Goal: Check status

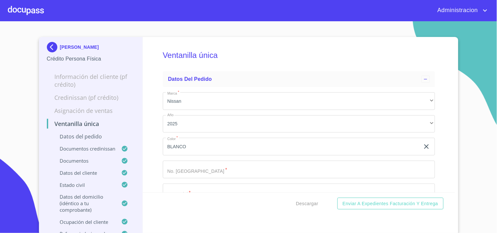
click at [80, 48] on p "[PERSON_NAME]" at bounding box center [79, 47] width 39 height 5
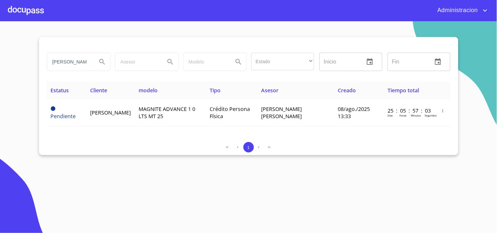
drag, startPoint x: 56, startPoint y: 59, endPoint x: 288, endPoint y: 59, distance: 232.5
click at [199, 70] on div "[PERSON_NAME] Estado ​ ​ Inicio ​ Fin ​" at bounding box center [248, 62] width 409 height 24
type input "[PERSON_NAME]"
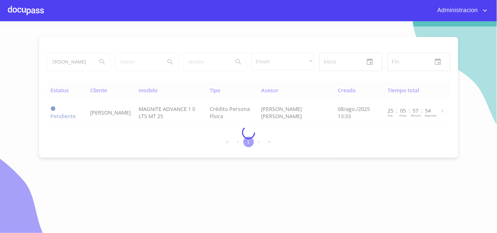
scroll to position [0, 0]
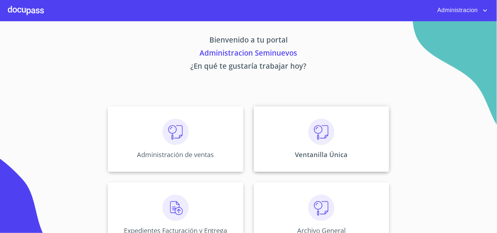
click at [308, 135] on img at bounding box center [321, 132] width 26 height 26
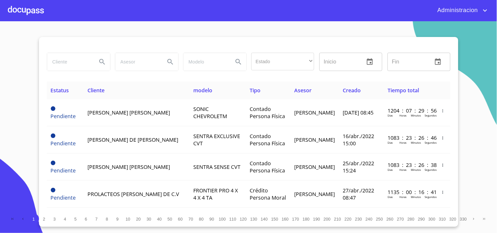
drag, startPoint x: 81, startPoint y: 61, endPoint x: 84, endPoint y: 57, distance: 5.4
click at [81, 61] on input "search" at bounding box center [69, 62] width 45 height 18
type input "[PERSON_NAME]"
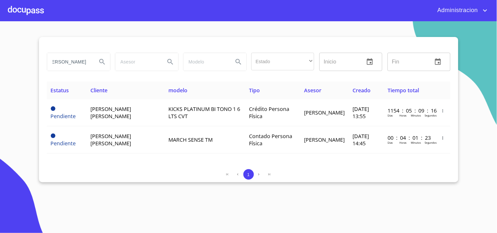
scroll to position [0, 0]
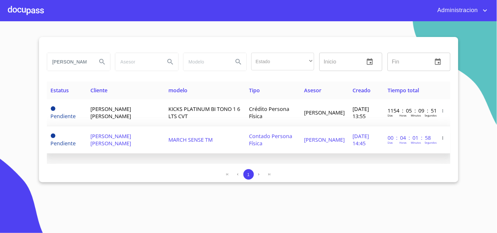
click at [198, 138] on td "MARCH SENSE TM" at bounding box center [204, 139] width 81 height 27
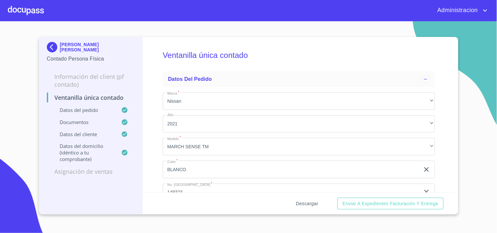
click at [300, 198] on span "Descargar" at bounding box center [307, 204] width 22 height 8
